Goal: Answer question/provide support: Share knowledge or assist other users

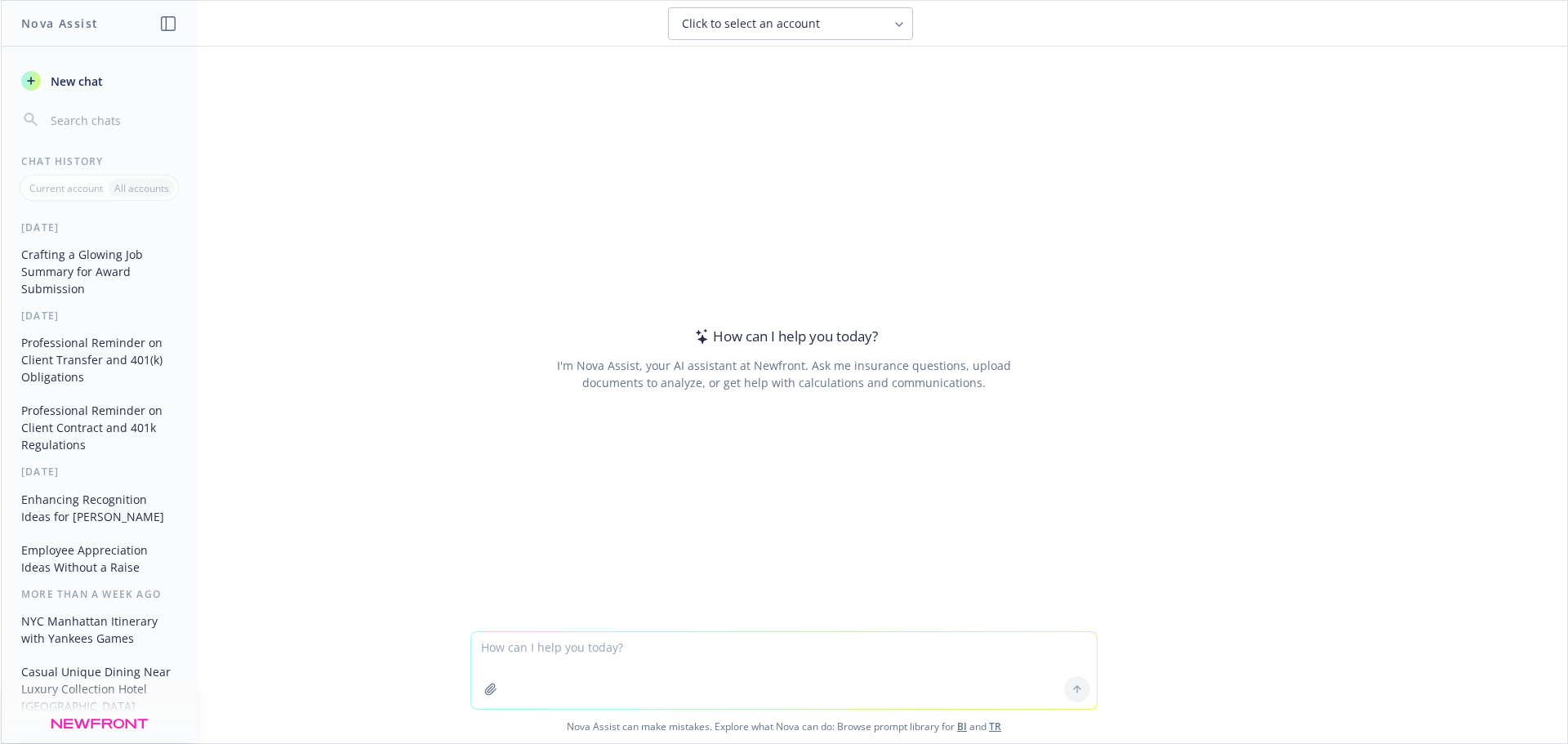
click at [512, 651] on textarea at bounding box center [783, 670] width 625 height 77
type textarea "Lo ipsum d sitame consecte adi elit seddo? Ei Tempor, Inci utl etd magna aliq e…"
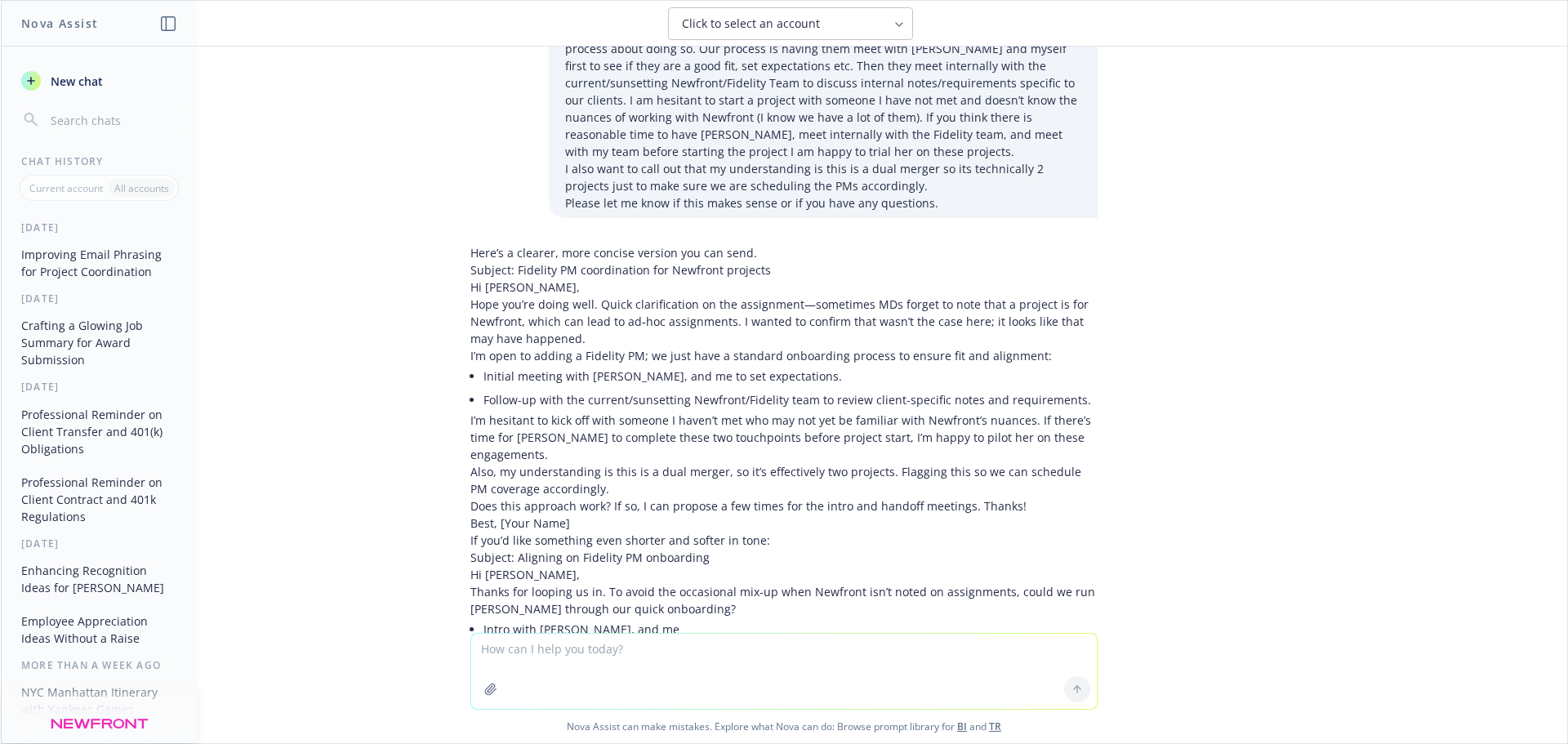
scroll to position [107, 0]
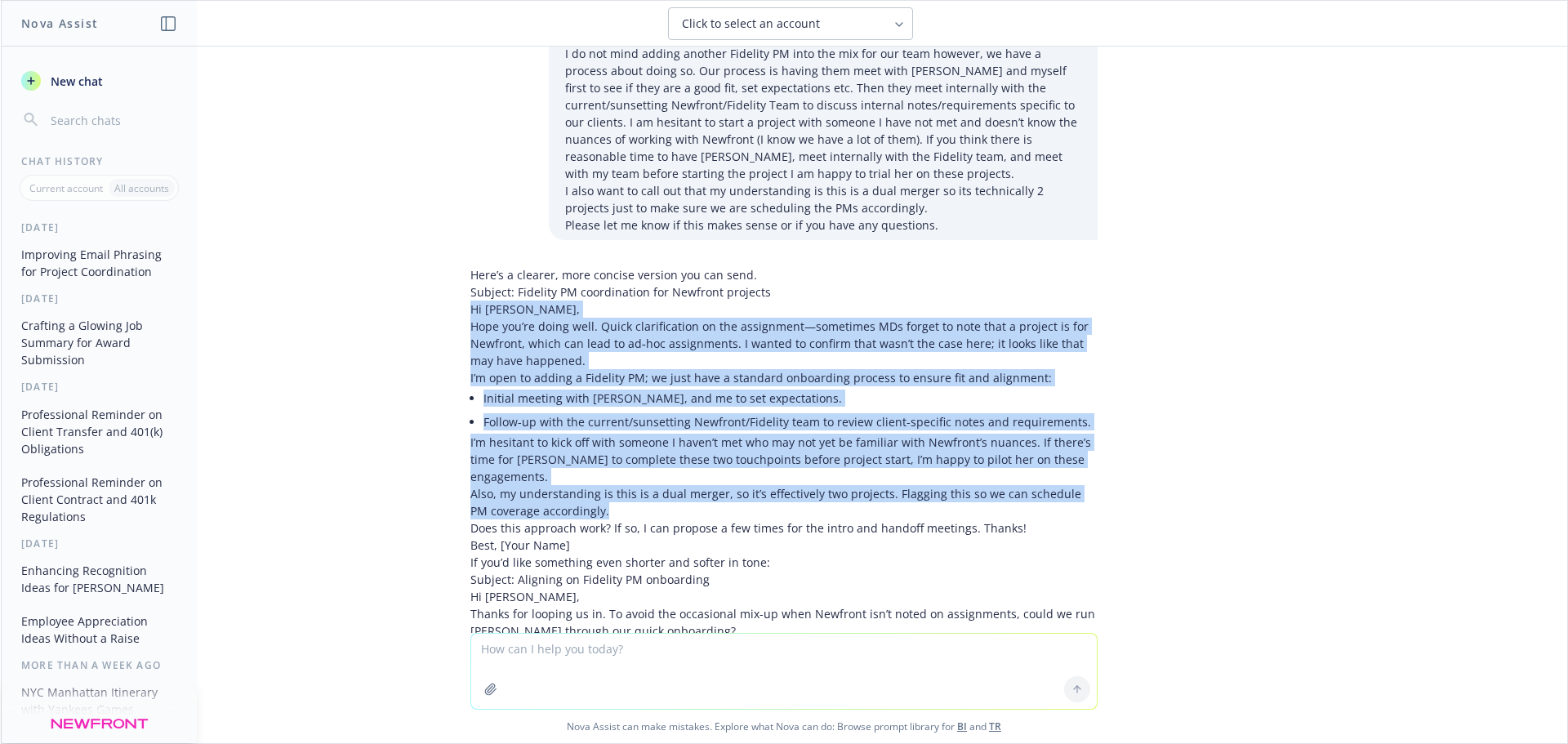
drag, startPoint x: 458, startPoint y: 313, endPoint x: 584, endPoint y: 495, distance: 221.4
click at [584, 495] on div "Here’s a clearer, more concise version you can send. Subject: Fidelity PM coord…" at bounding box center [783, 502] width 627 height 472
copy div "Hi [PERSON_NAME], Hope you’re doing well. Quick clarification on the assignment…"
